Goal: Information Seeking & Learning: Learn about a topic

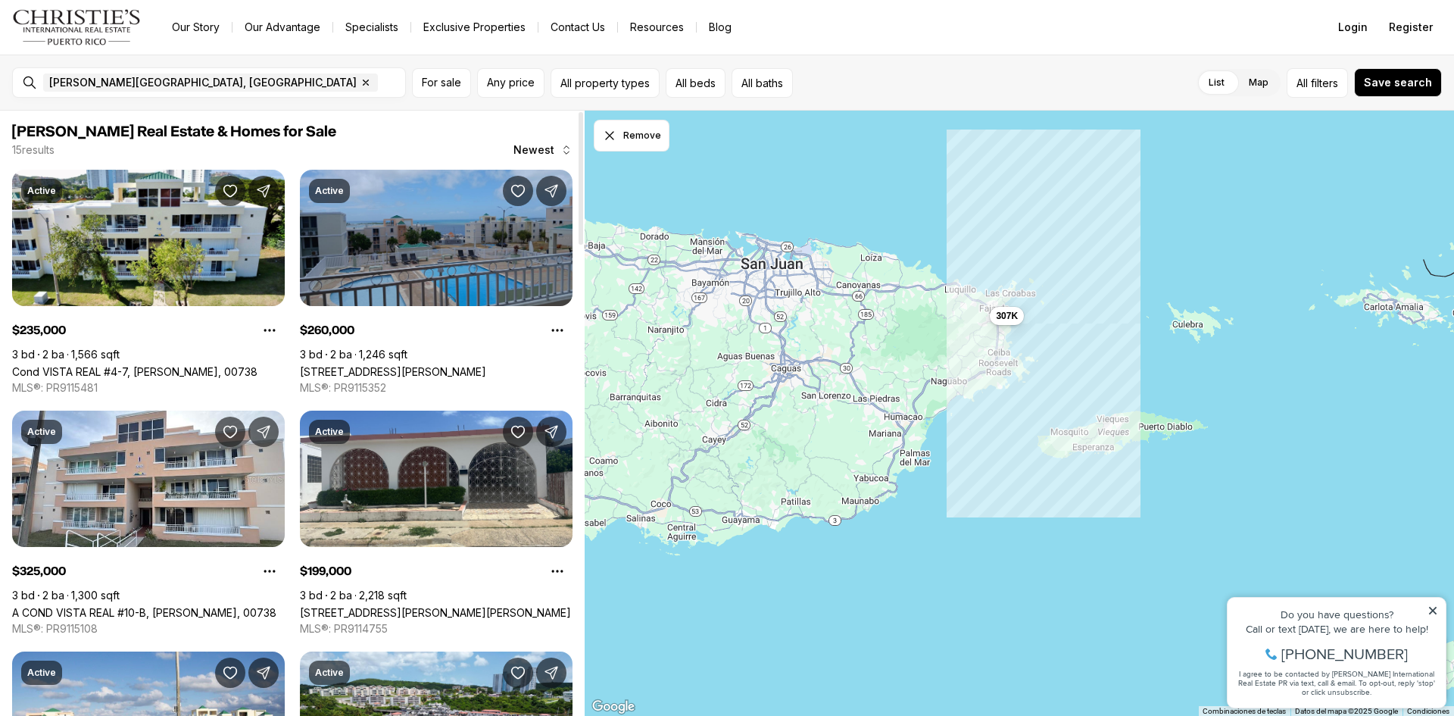
click at [414, 365] on link "[STREET_ADDRESS][PERSON_NAME]" at bounding box center [393, 371] width 186 height 13
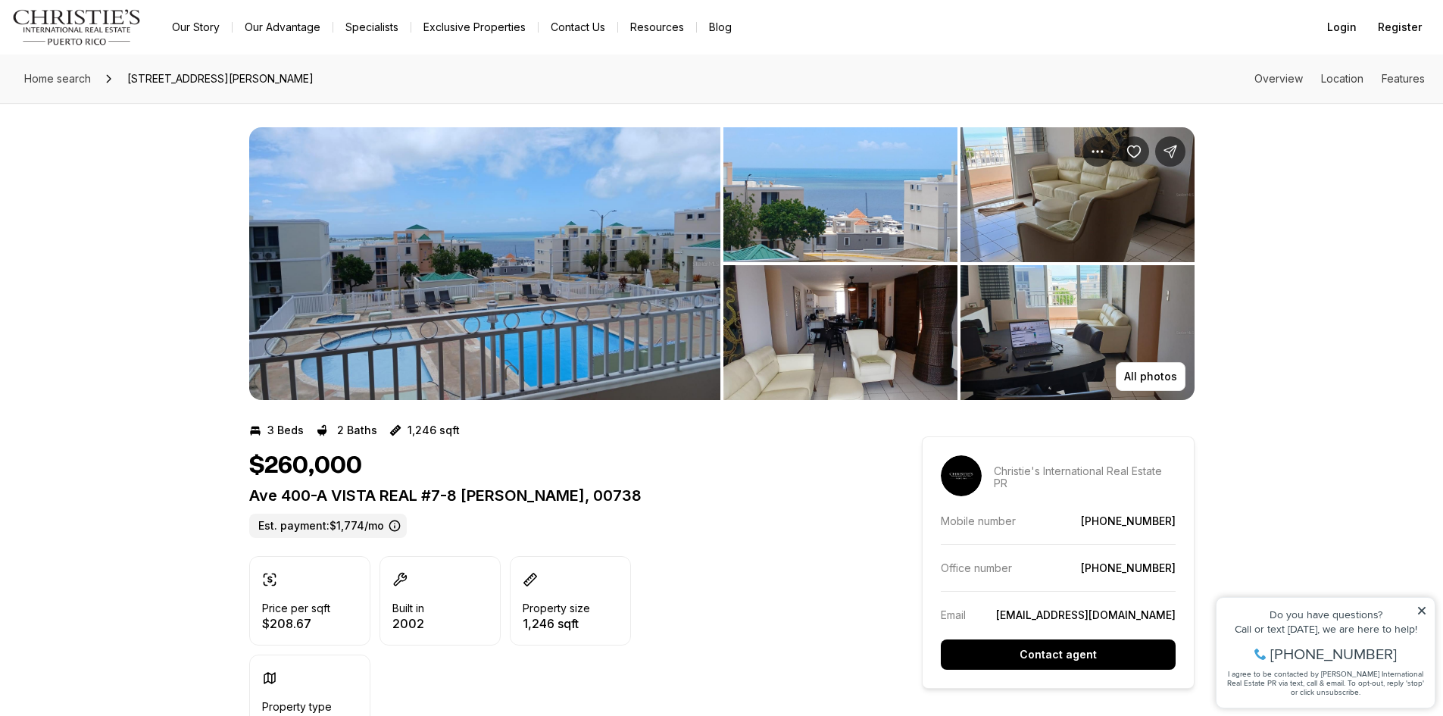
click at [866, 211] on img "View image gallery" at bounding box center [840, 194] width 234 height 135
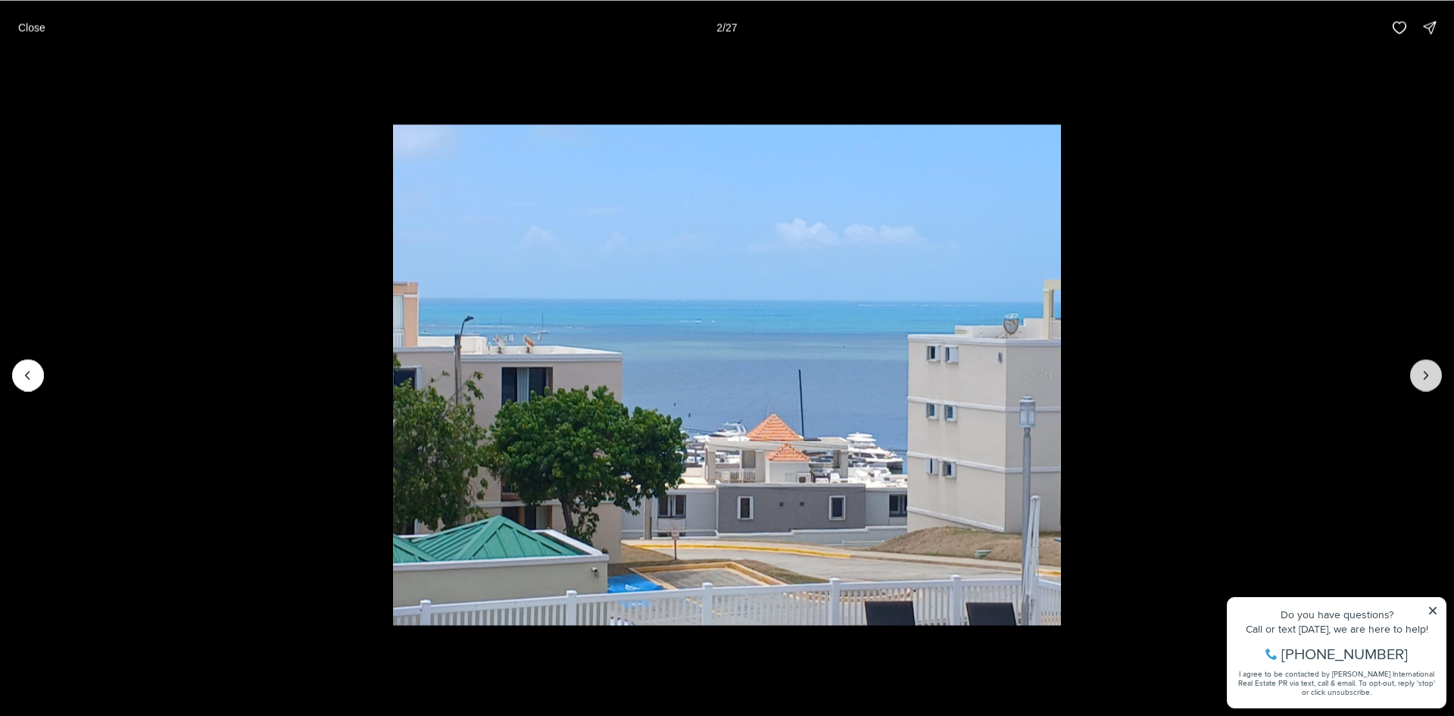
click at [1411, 371] on button "Next slide" at bounding box center [1426, 375] width 32 height 32
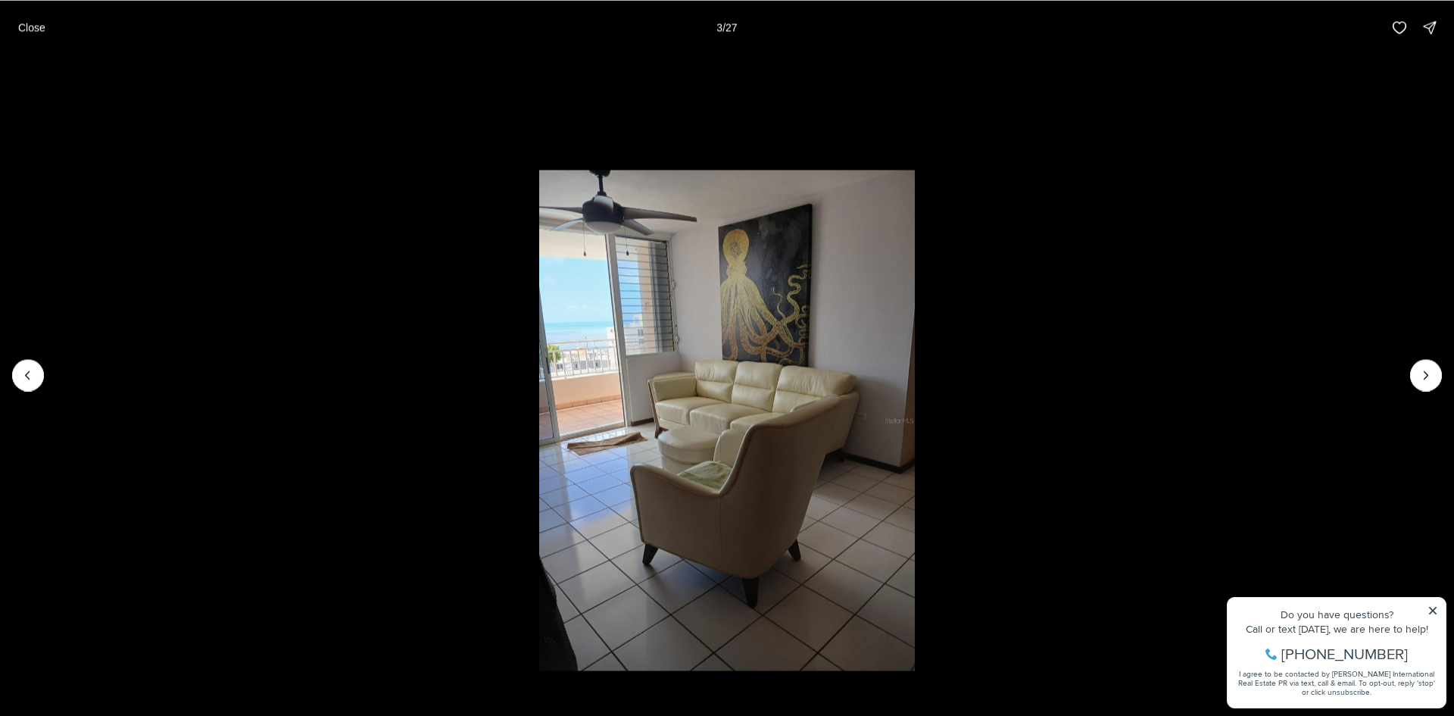
click at [1409, 371] on li "3 of 27" at bounding box center [727, 375] width 1454 height 640
click at [1425, 371] on icon "Next slide" at bounding box center [1426, 374] width 15 height 15
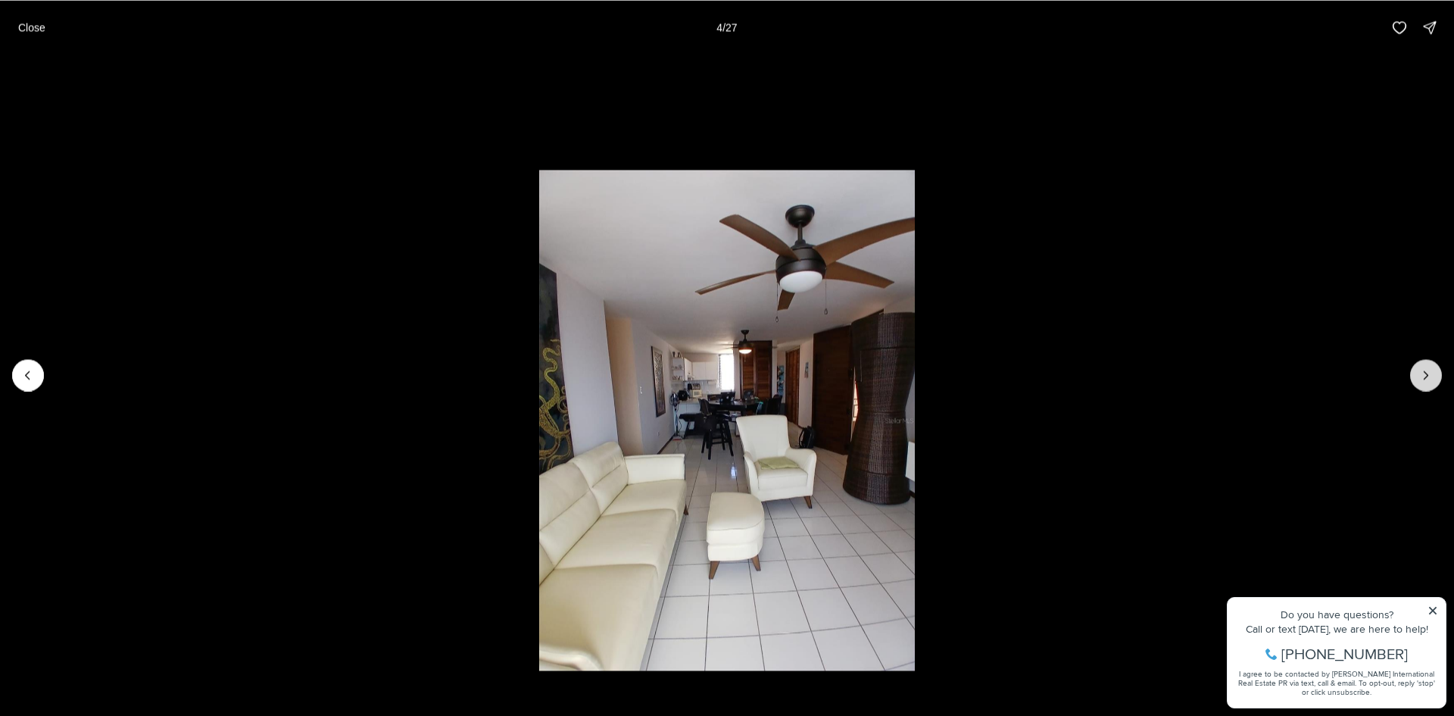
click at [1422, 371] on icon "Next slide" at bounding box center [1426, 374] width 15 height 15
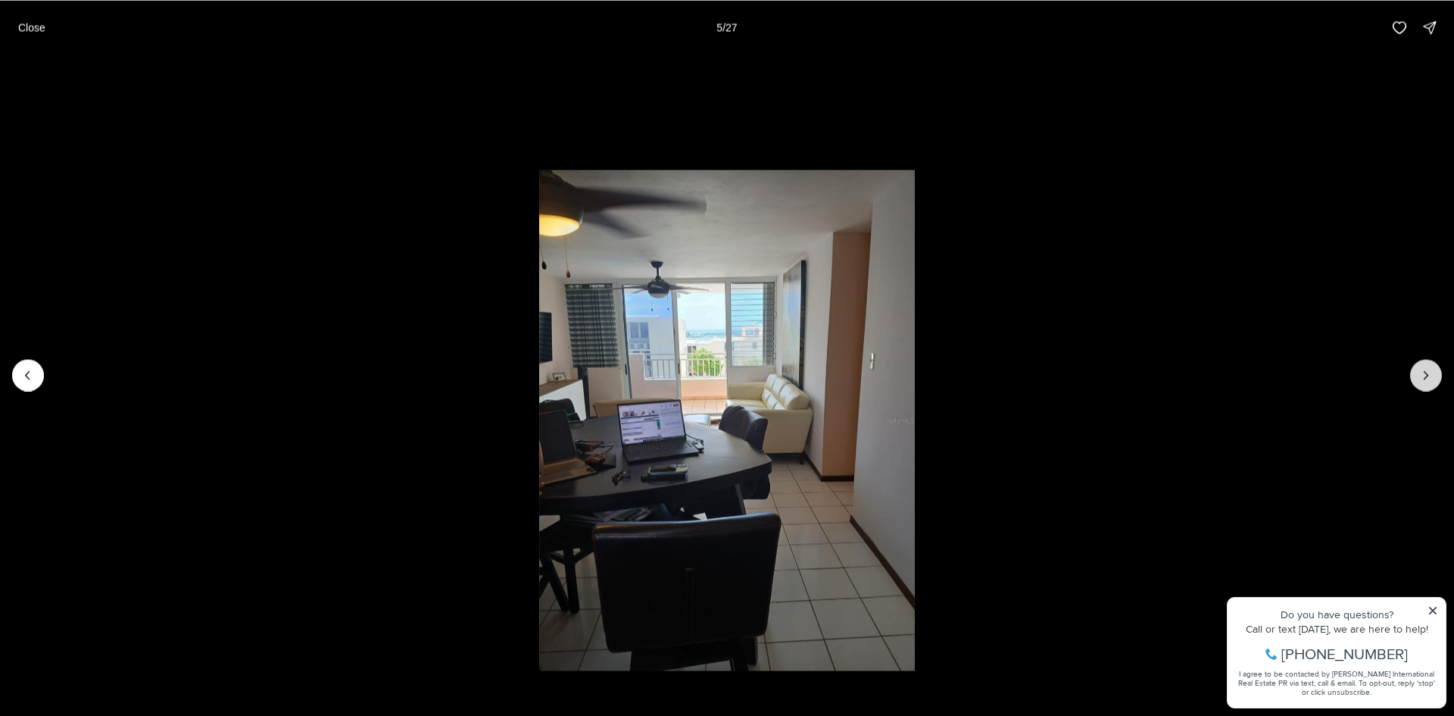
click at [1422, 371] on icon "Next slide" at bounding box center [1426, 374] width 15 height 15
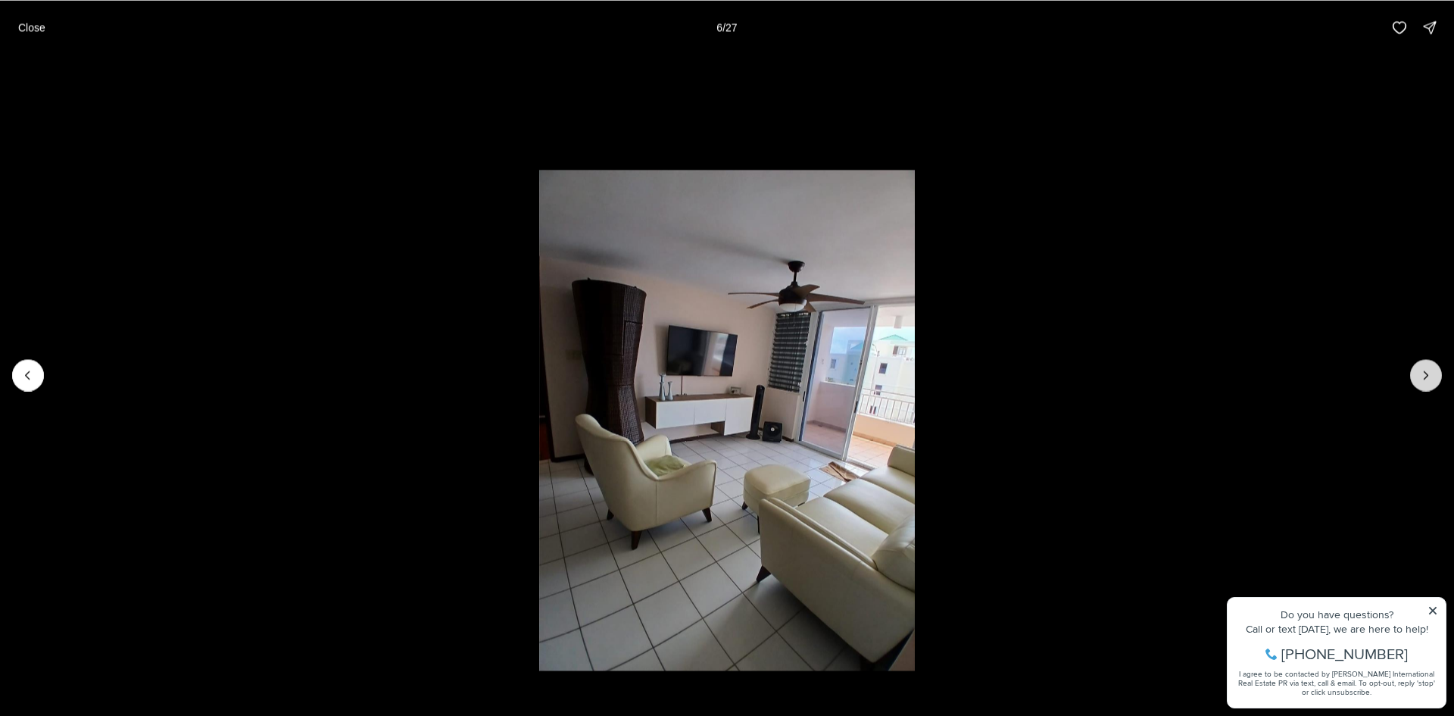
click at [1421, 371] on icon "Next slide" at bounding box center [1426, 374] width 15 height 15
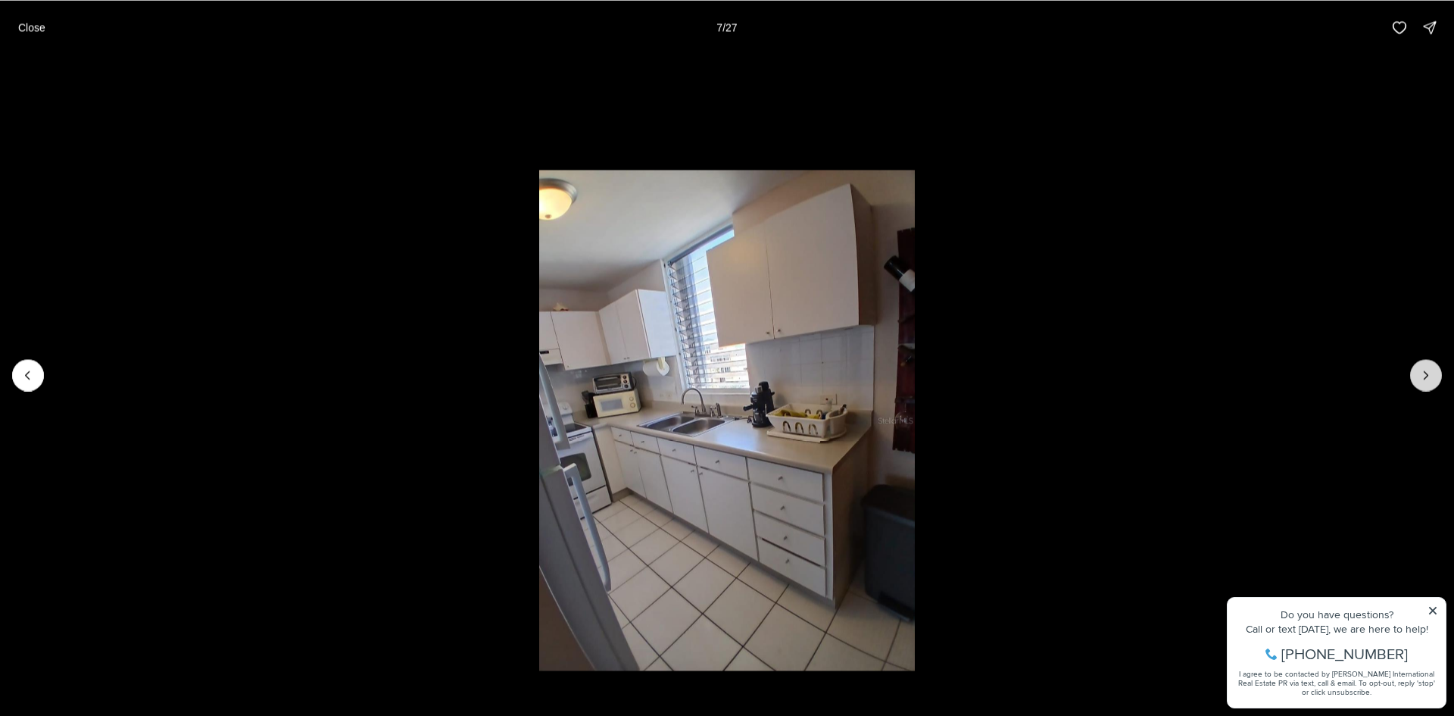
click at [1421, 371] on icon "Next slide" at bounding box center [1426, 374] width 15 height 15
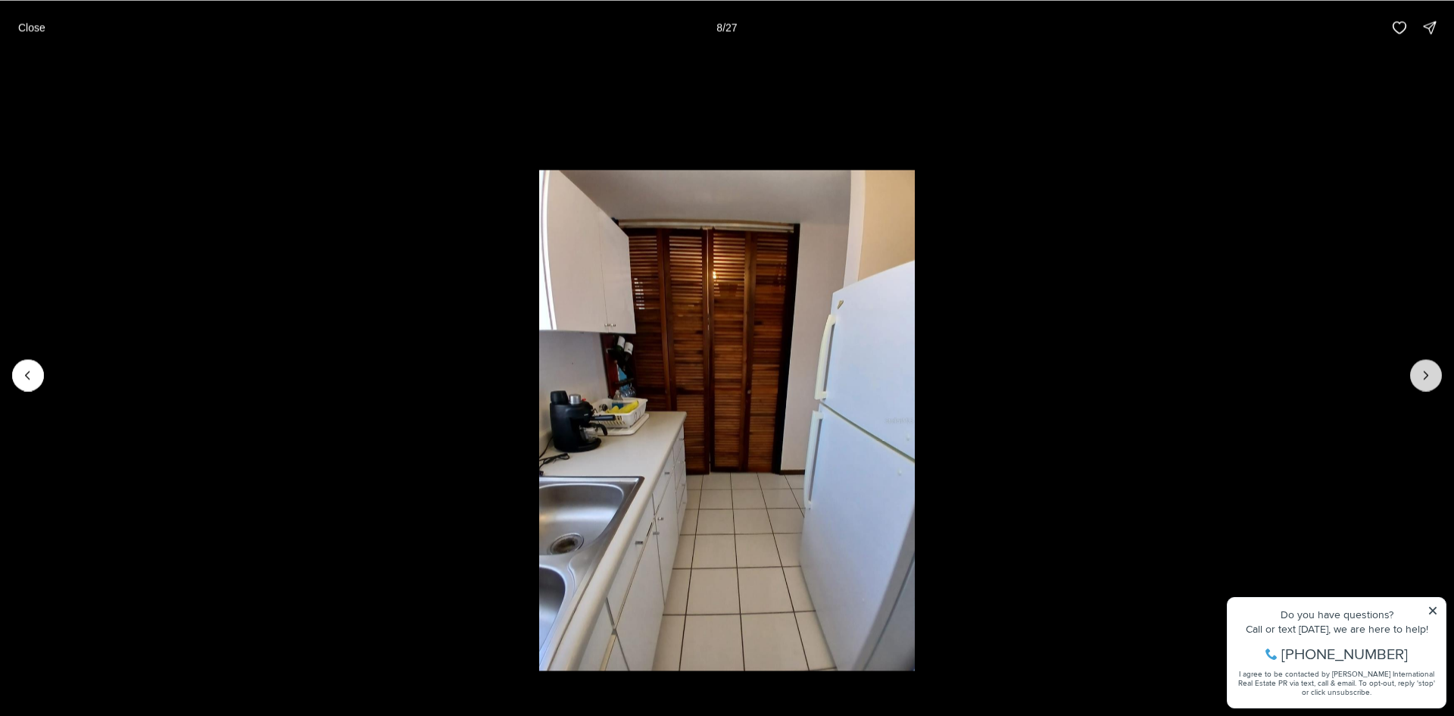
click at [1427, 367] on button "Next slide" at bounding box center [1426, 375] width 32 height 32
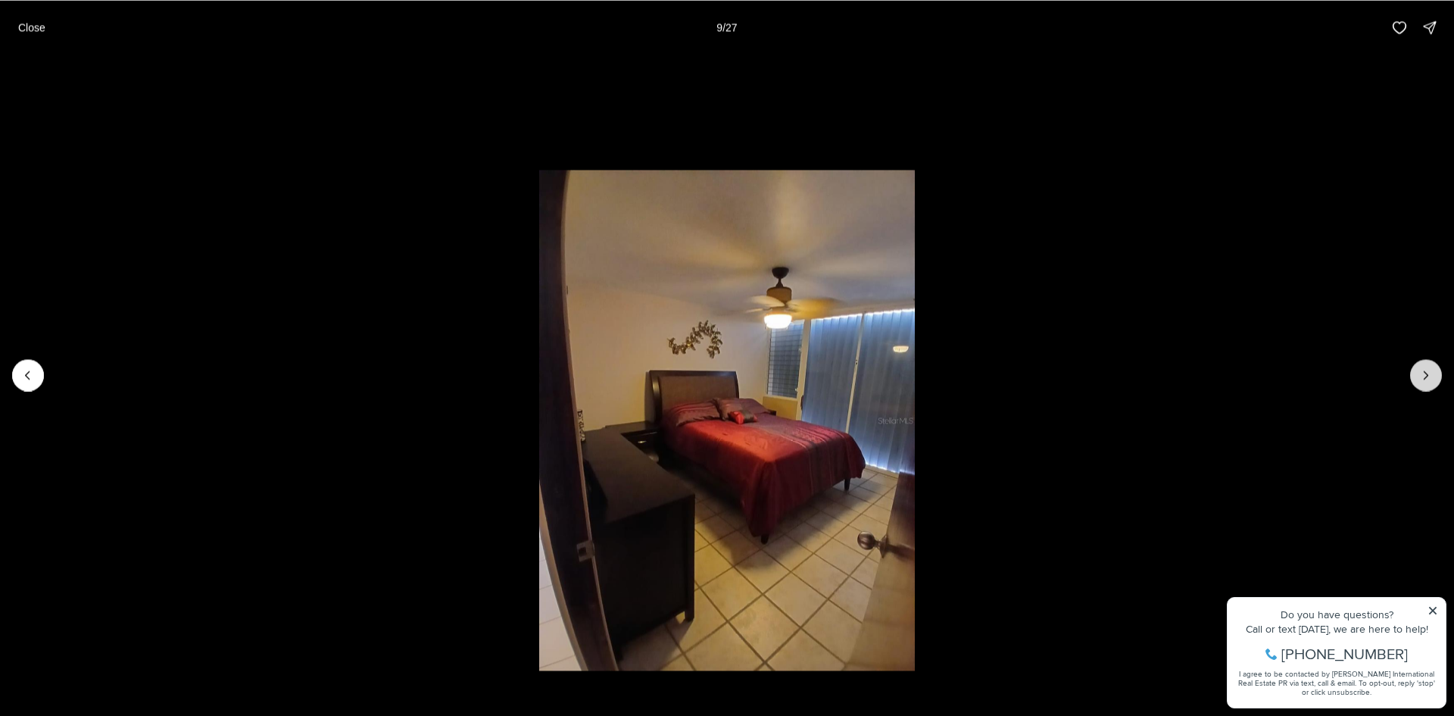
click at [1425, 369] on icon "Next slide" at bounding box center [1426, 374] width 15 height 15
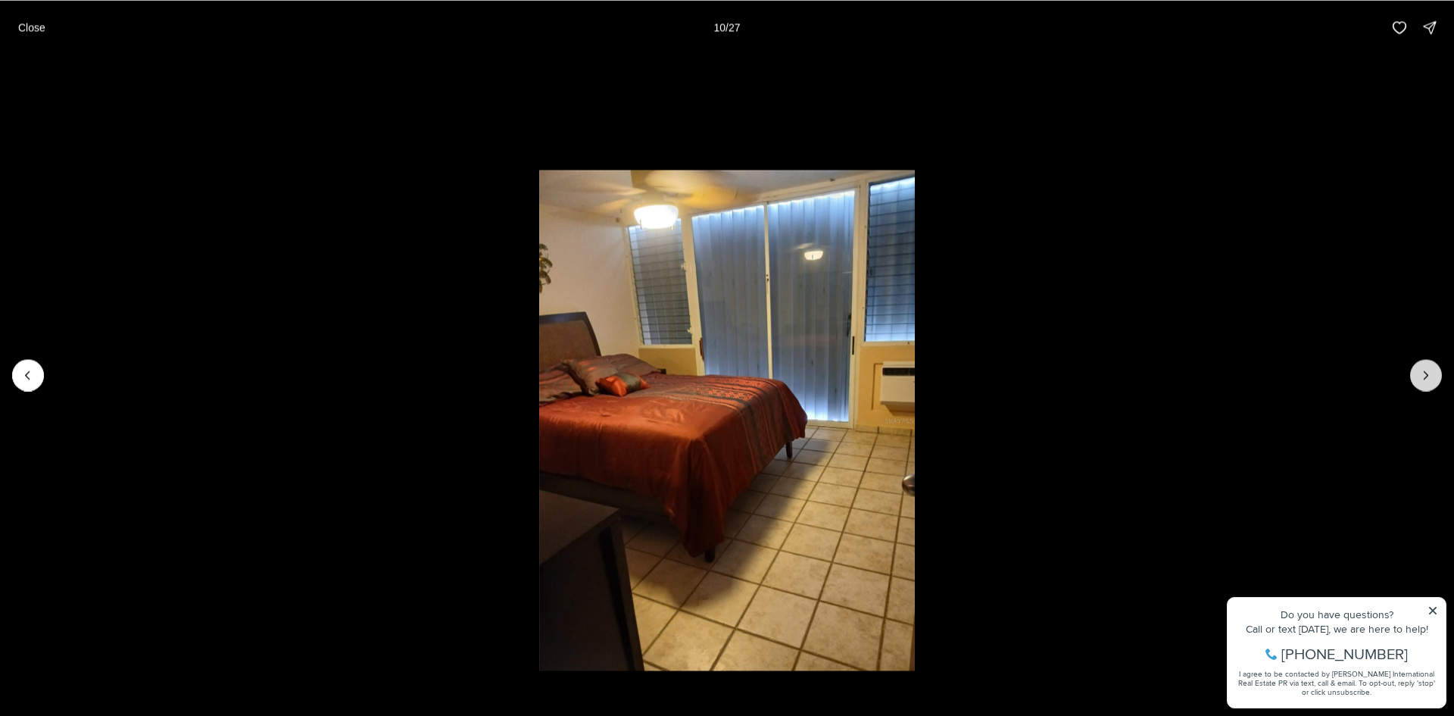
click at [1425, 369] on icon "Next slide" at bounding box center [1426, 374] width 15 height 15
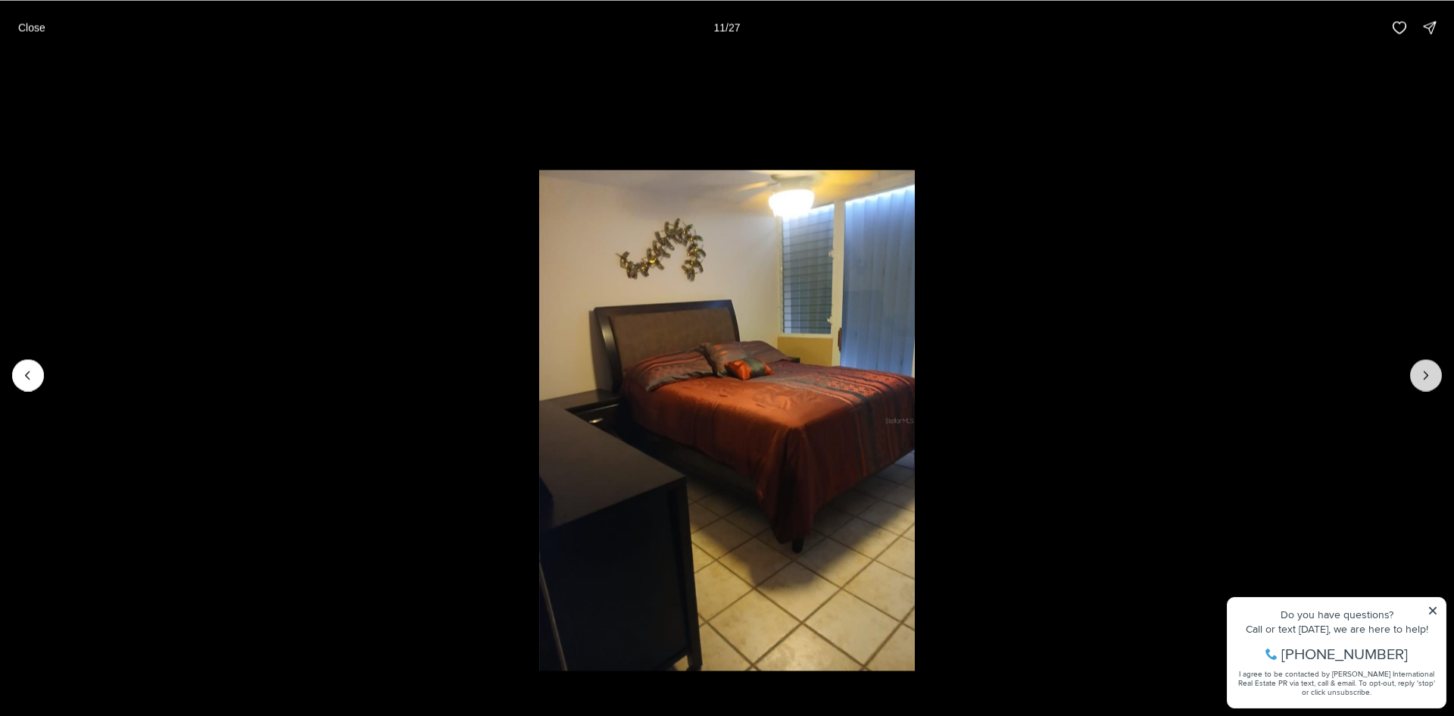
click at [1425, 369] on icon "Next slide" at bounding box center [1426, 374] width 15 height 15
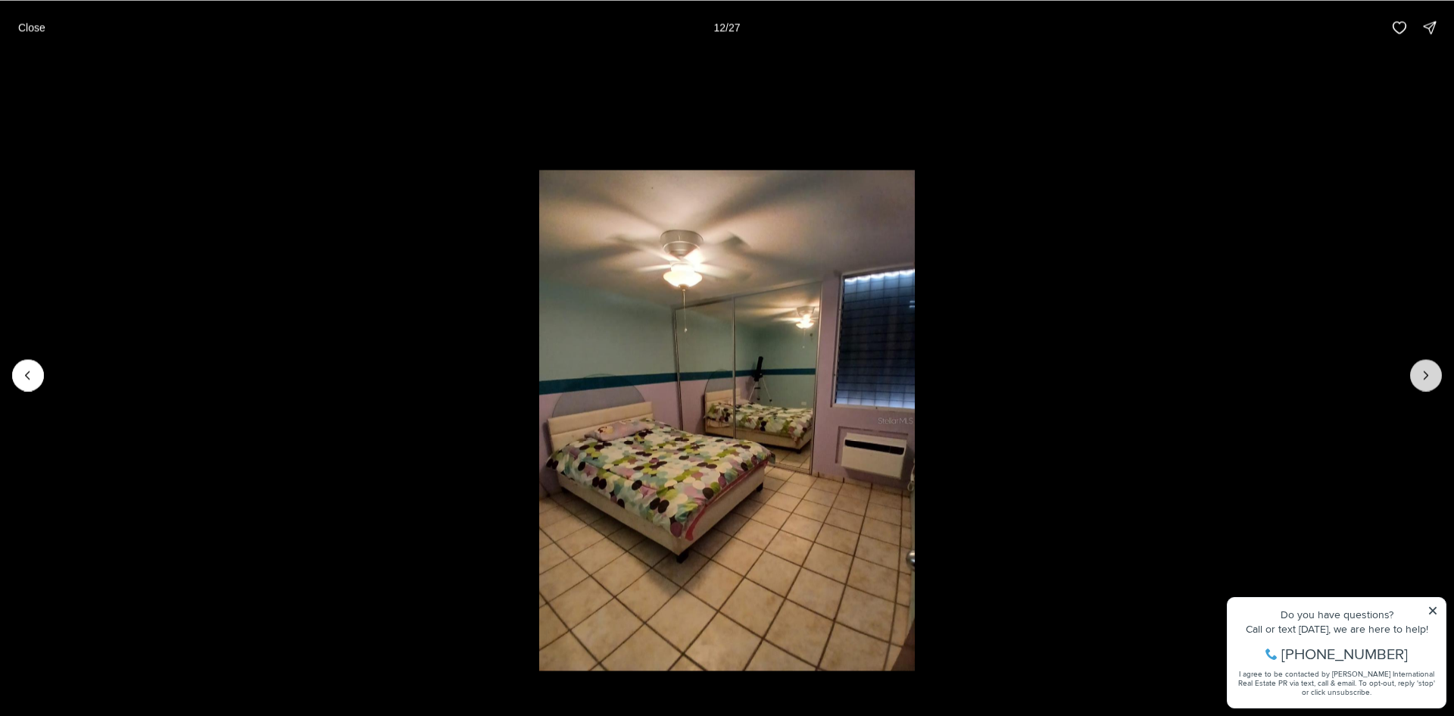
click at [1425, 369] on icon "Next slide" at bounding box center [1426, 374] width 15 height 15
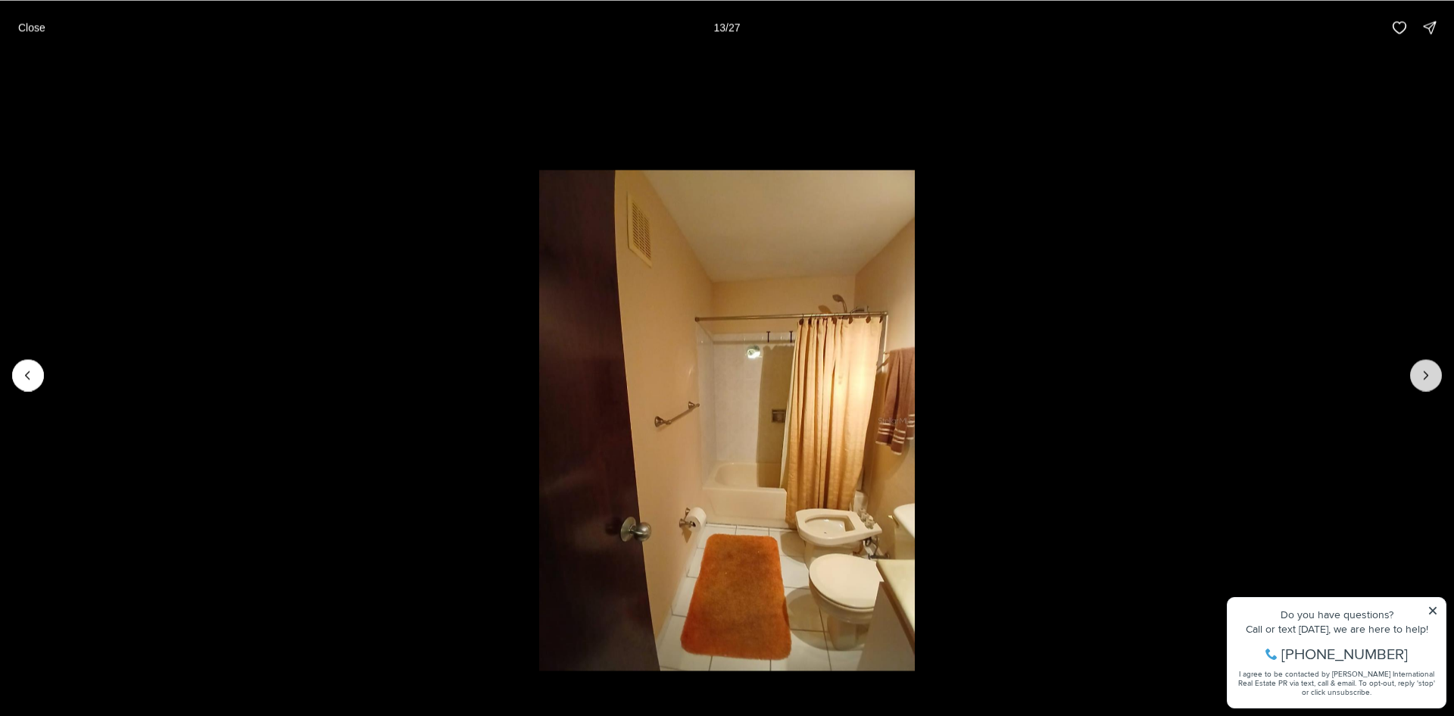
click at [1425, 369] on icon "Next slide" at bounding box center [1426, 374] width 15 height 15
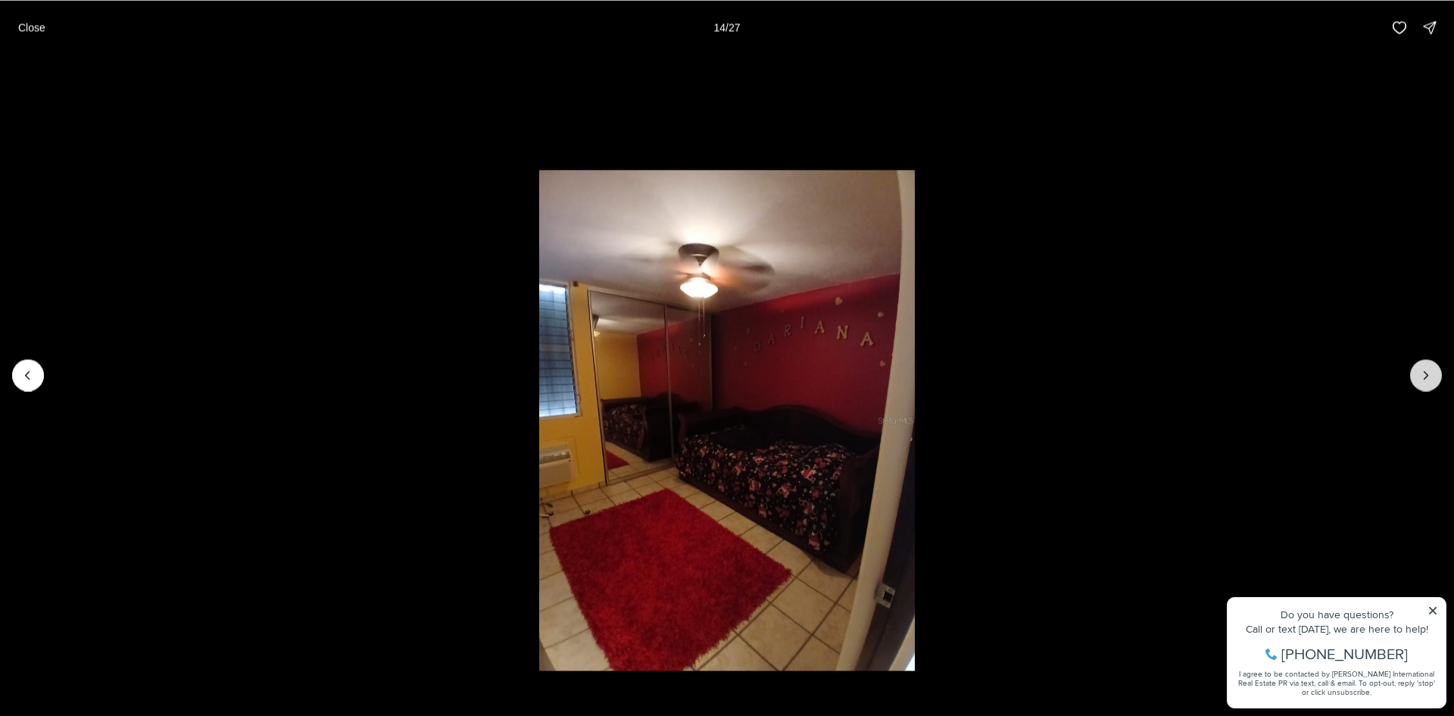
click at [1425, 369] on icon "Next slide" at bounding box center [1426, 374] width 15 height 15
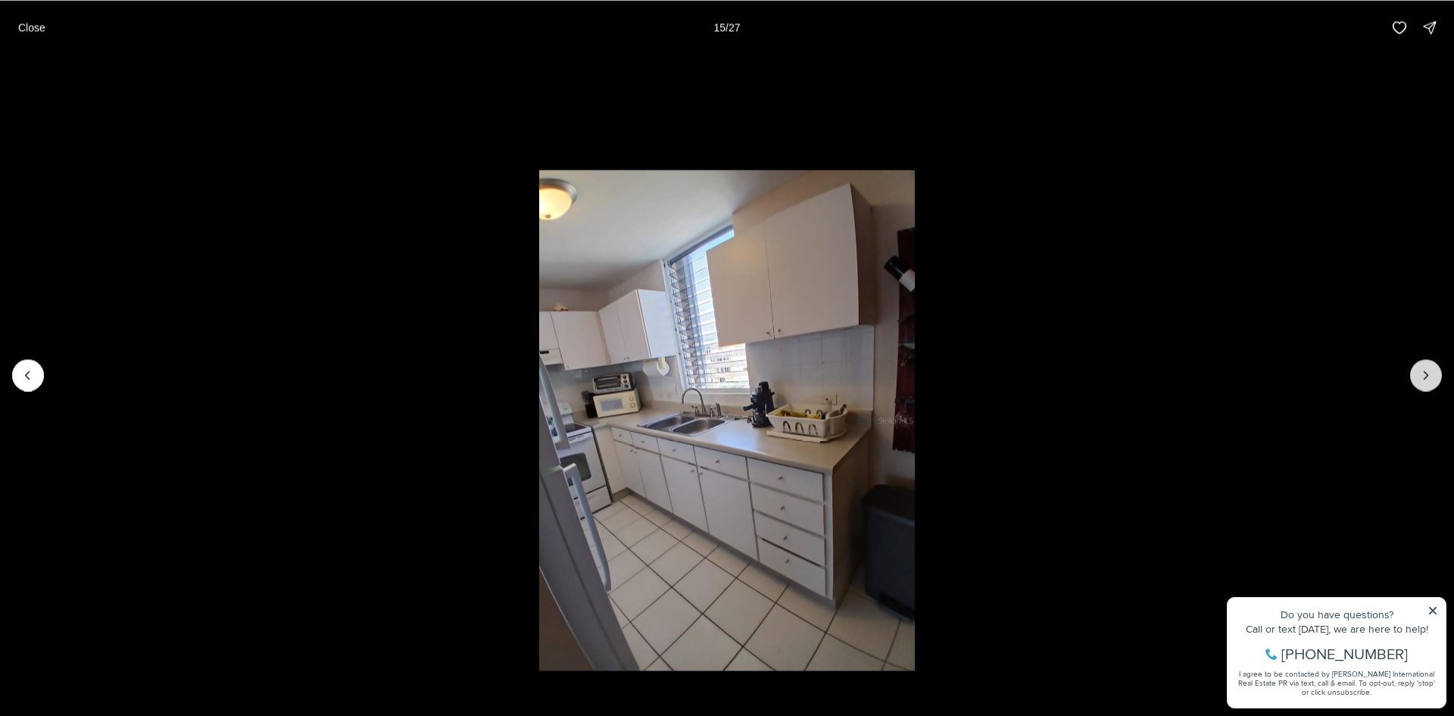
click at [1425, 369] on icon "Next slide" at bounding box center [1426, 374] width 15 height 15
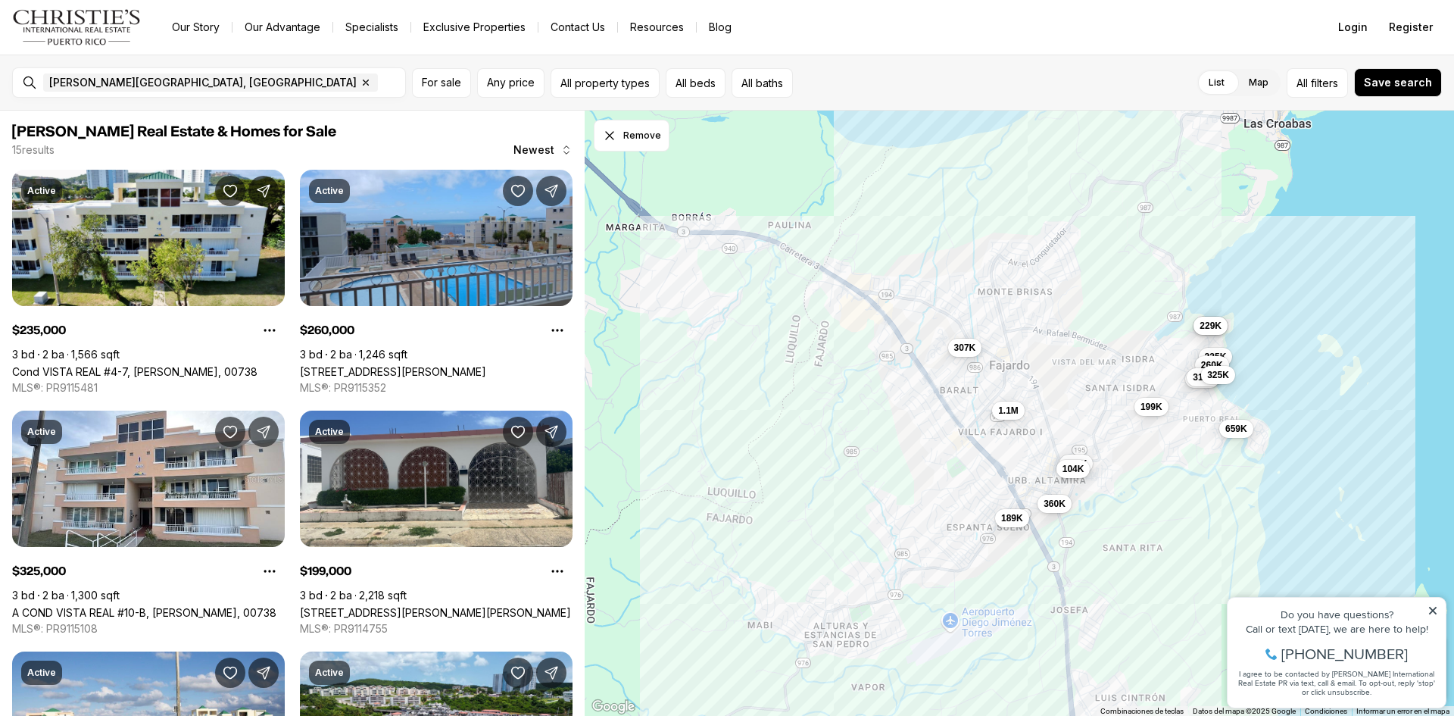
click at [1431, 608] on icon at bounding box center [1433, 611] width 8 height 8
